Goal: Information Seeking & Learning: Learn about a topic

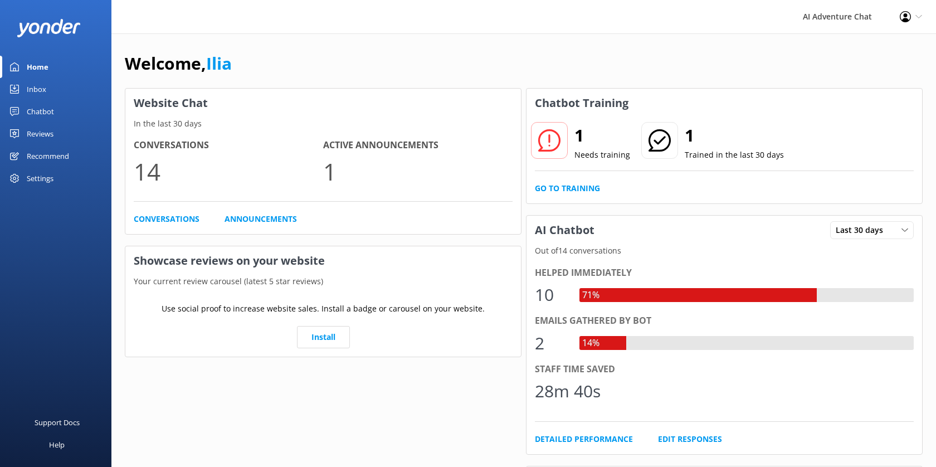
click at [51, 67] on link "Home" at bounding box center [55, 67] width 111 height 22
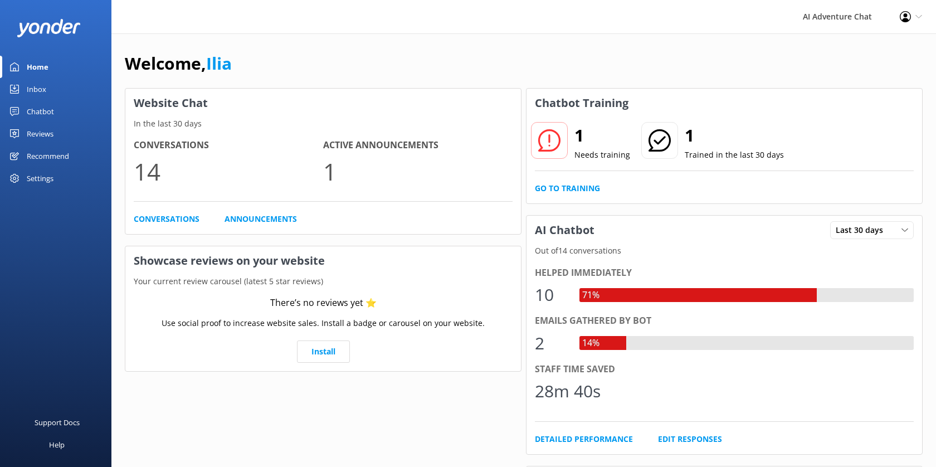
click at [49, 89] on link "Inbox" at bounding box center [55, 89] width 111 height 22
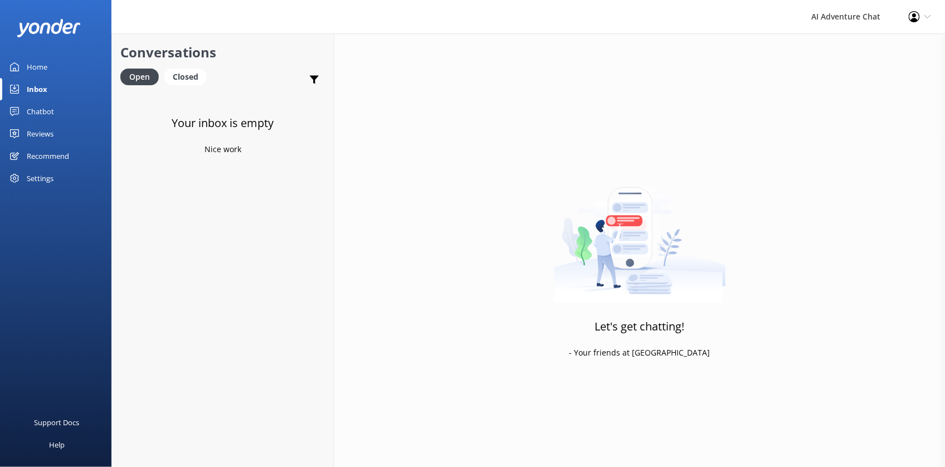
click at [38, 65] on div "Home" at bounding box center [37, 67] width 21 height 22
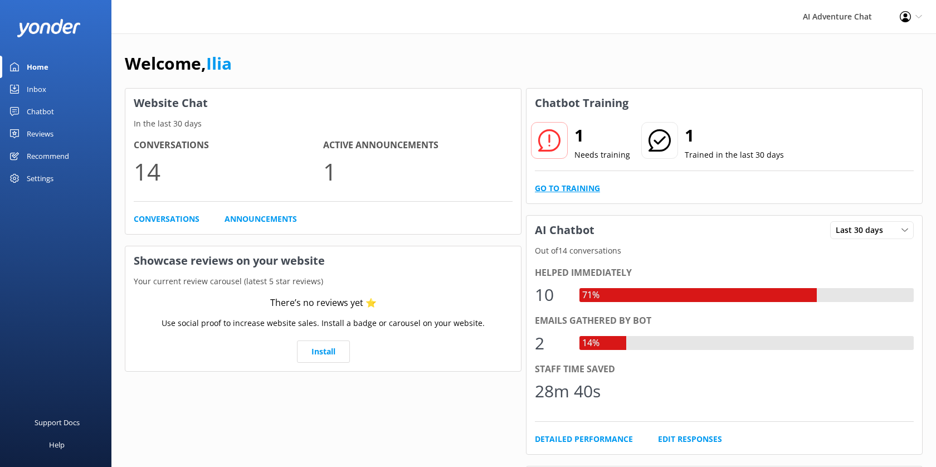
click at [582, 191] on link "Go to Training" at bounding box center [567, 188] width 65 height 12
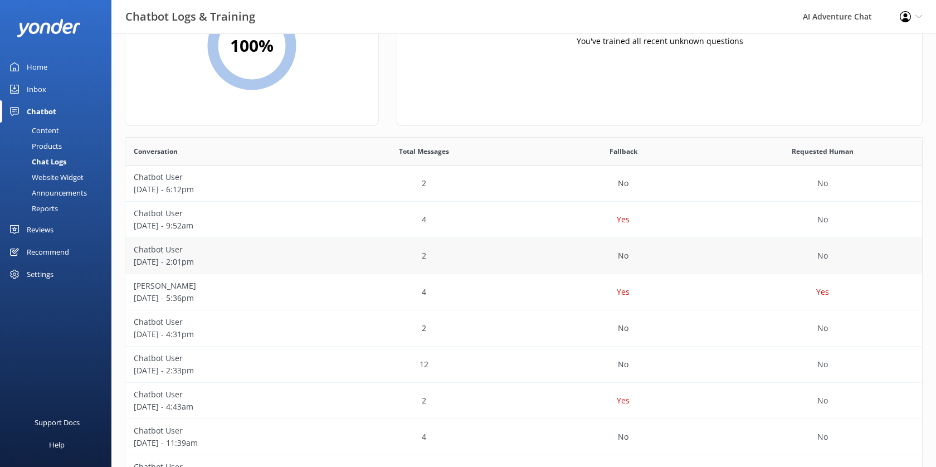
scroll to position [124, 0]
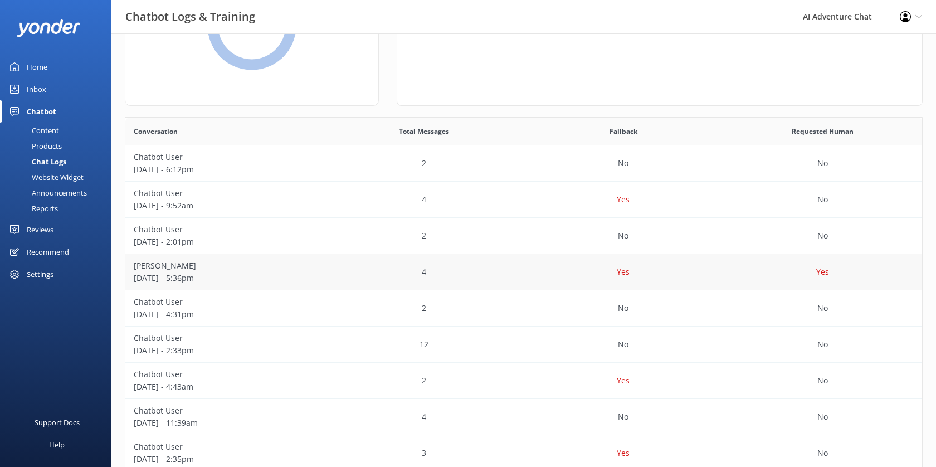
click at [164, 265] on p "[PERSON_NAME]" at bounding box center [225, 266] width 183 height 12
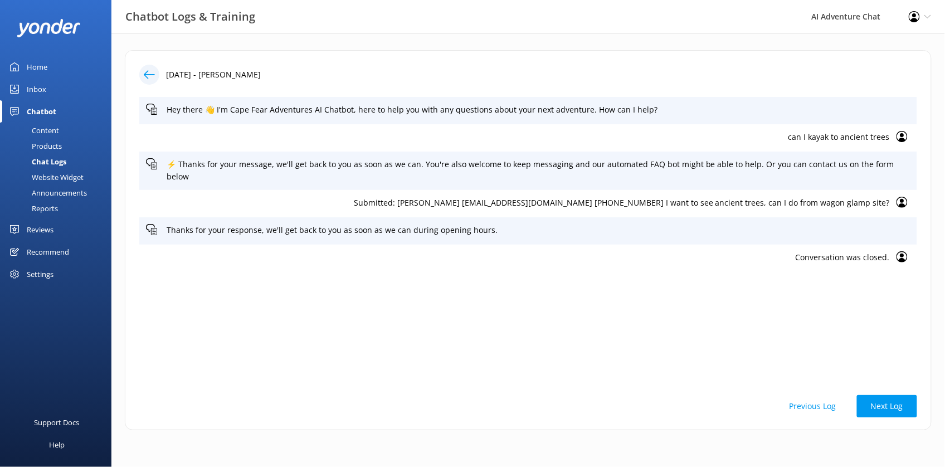
click at [35, 65] on div "Home" at bounding box center [37, 67] width 21 height 22
